Goal: Navigation & Orientation: Find specific page/section

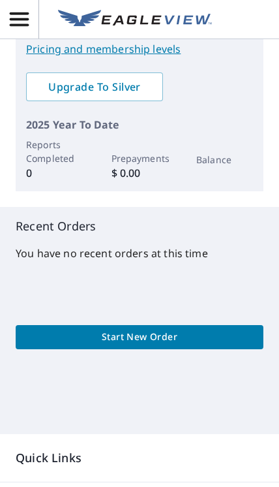
scroll to position [323, 0]
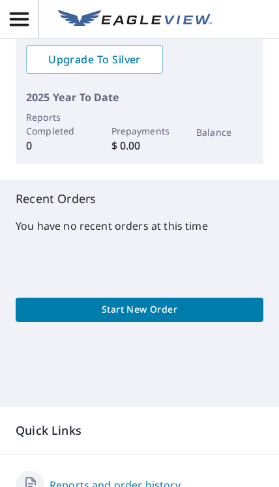
click at [63, 307] on span "Start New Order" at bounding box center [139, 310] width 227 height 16
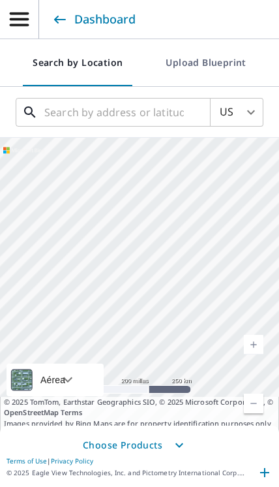
click at [58, 110] on input "text" at bounding box center [114, 112] width 140 height 37
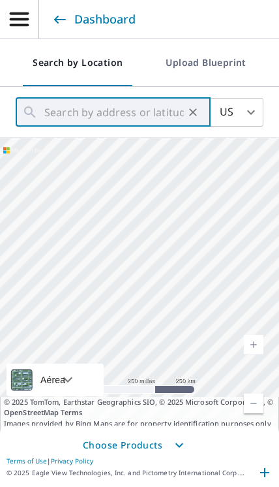
click at [58, 21] on icon at bounding box center [58, 24] width 16 height 16
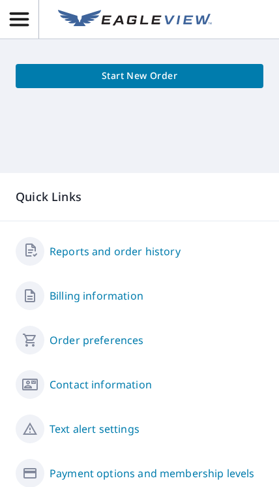
scroll to position [556, 0]
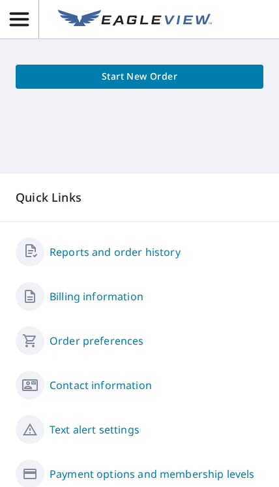
click at [133, 251] on link "Reports and order history" at bounding box center [115, 252] width 131 height 16
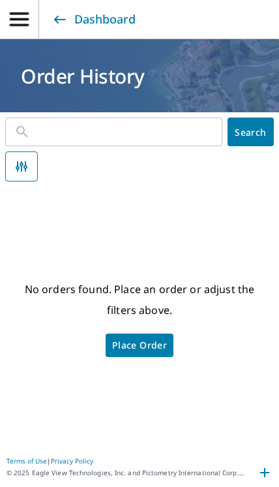
click at [60, 12] on link "Dashboard" at bounding box center [92, 19] width 85 height 23
